Goal: Find contact information: Find contact information

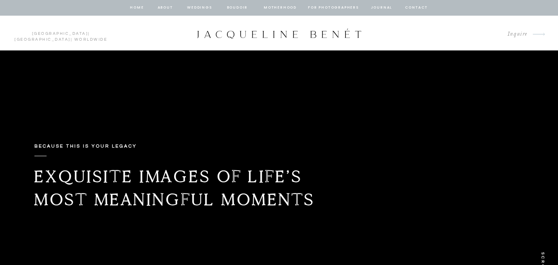
click at [202, 6] on nav "Weddings" at bounding box center [199, 7] width 27 height 7
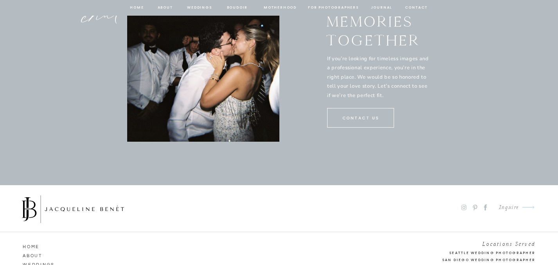
scroll to position [4062, 0]
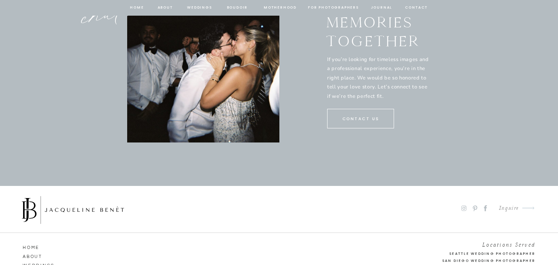
click at [358, 117] on p "CONTACT US" at bounding box center [361, 118] width 49 height 7
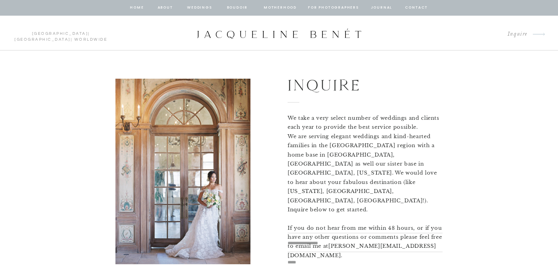
click at [262, 31] on div at bounding box center [279, 33] width 167 height 11
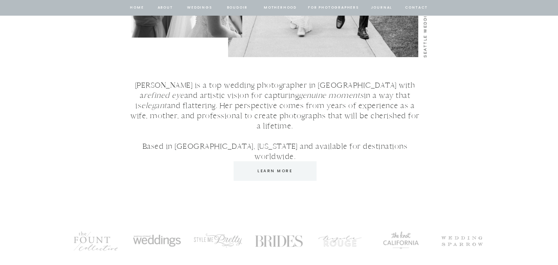
scroll to position [382, 0]
